Goal: Go to known website: Go to known website

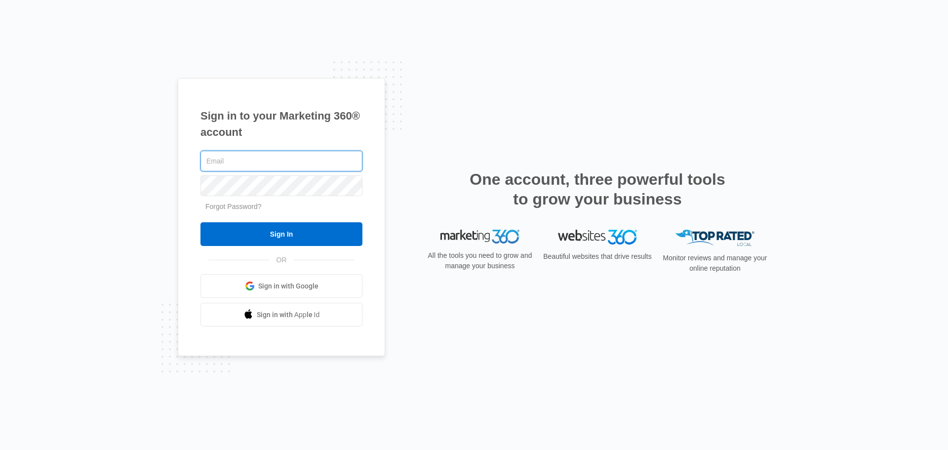
type input "[EMAIL_ADDRESS][DOMAIN_NAME]"
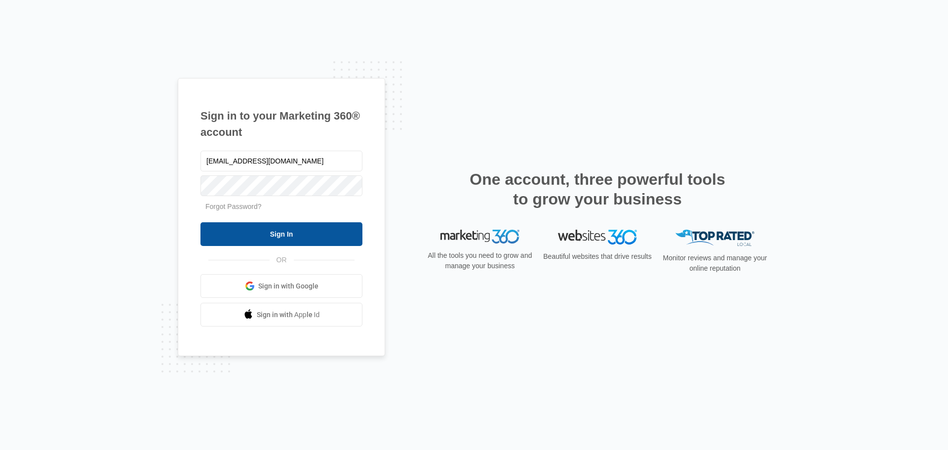
click at [292, 229] on input "Sign In" at bounding box center [281, 234] width 162 height 24
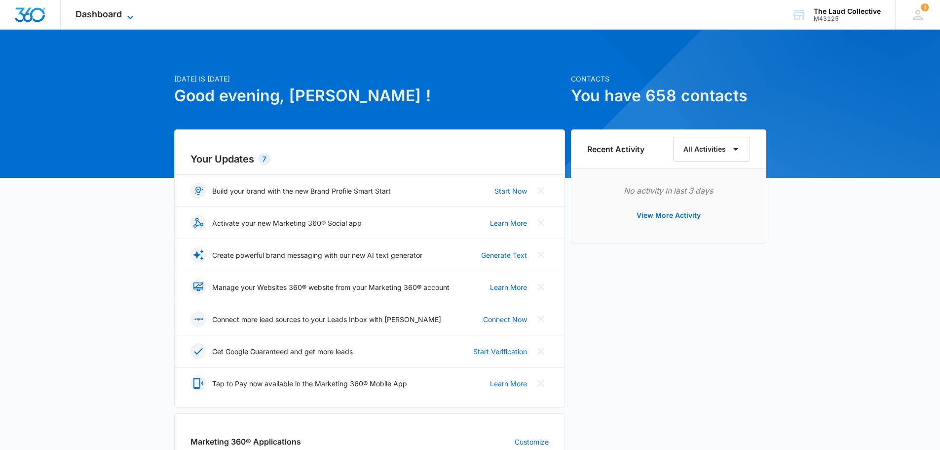
click at [125, 10] on div "Dashboard Apps Reputation Websites Forms CRM Email Social Shop Payments POS Con…" at bounding box center [106, 14] width 90 height 29
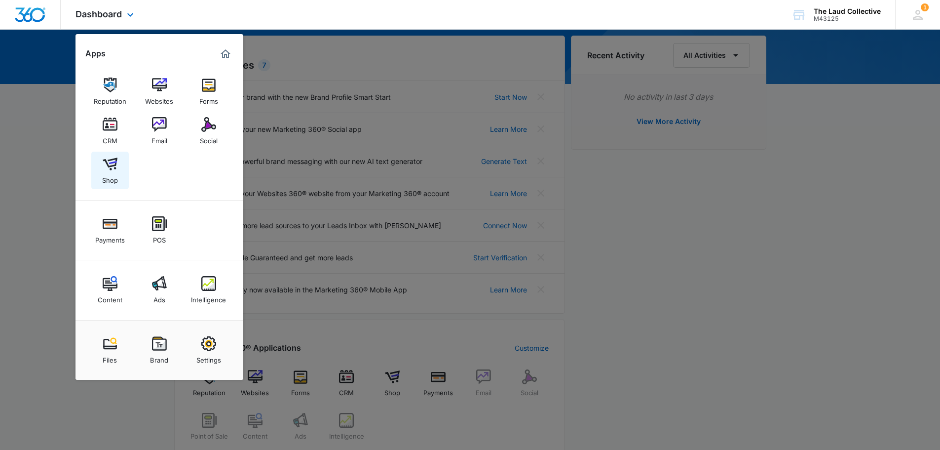
scroll to position [99, 0]
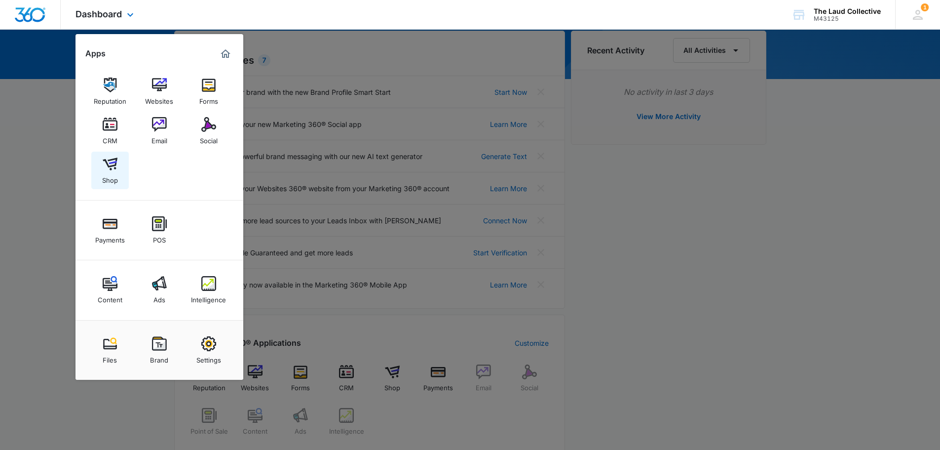
click at [111, 172] on div "Shop" at bounding box center [110, 177] width 16 height 13
